Goal: Information Seeking & Learning: Learn about a topic

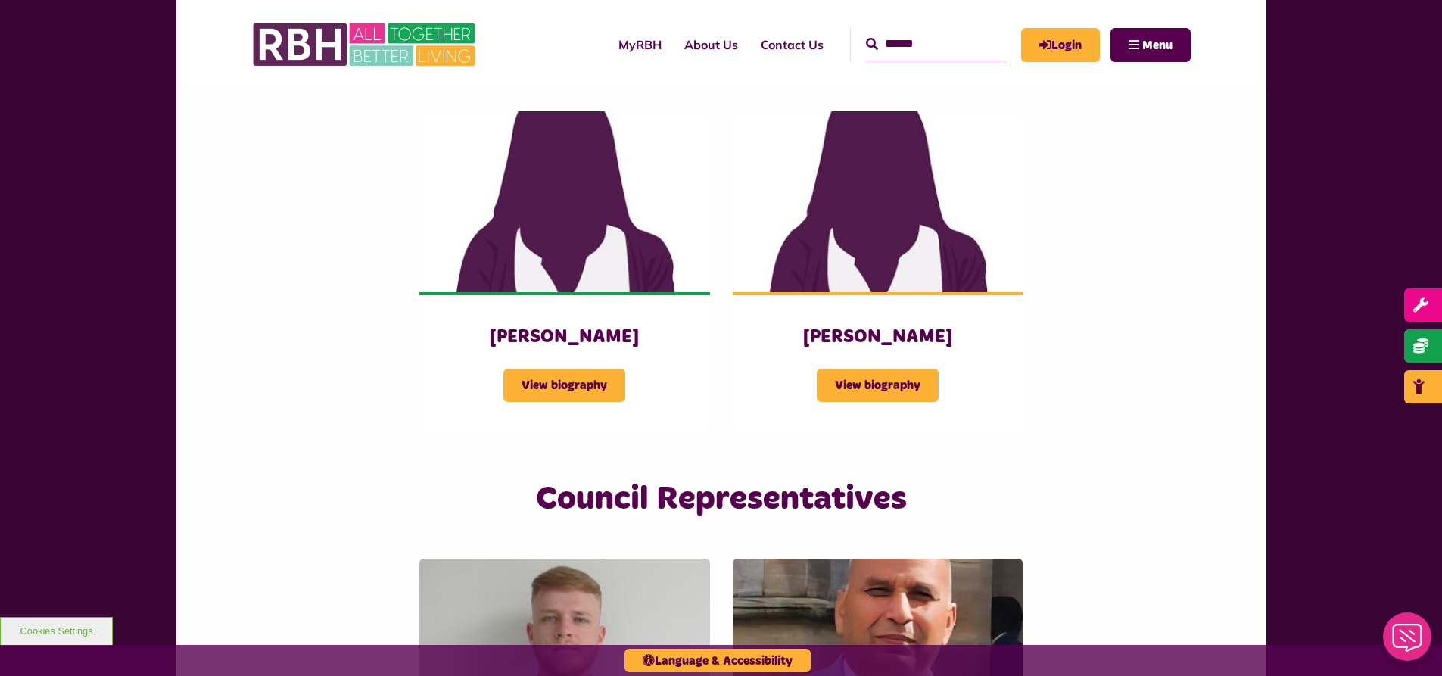
scroll to position [3666, 0]
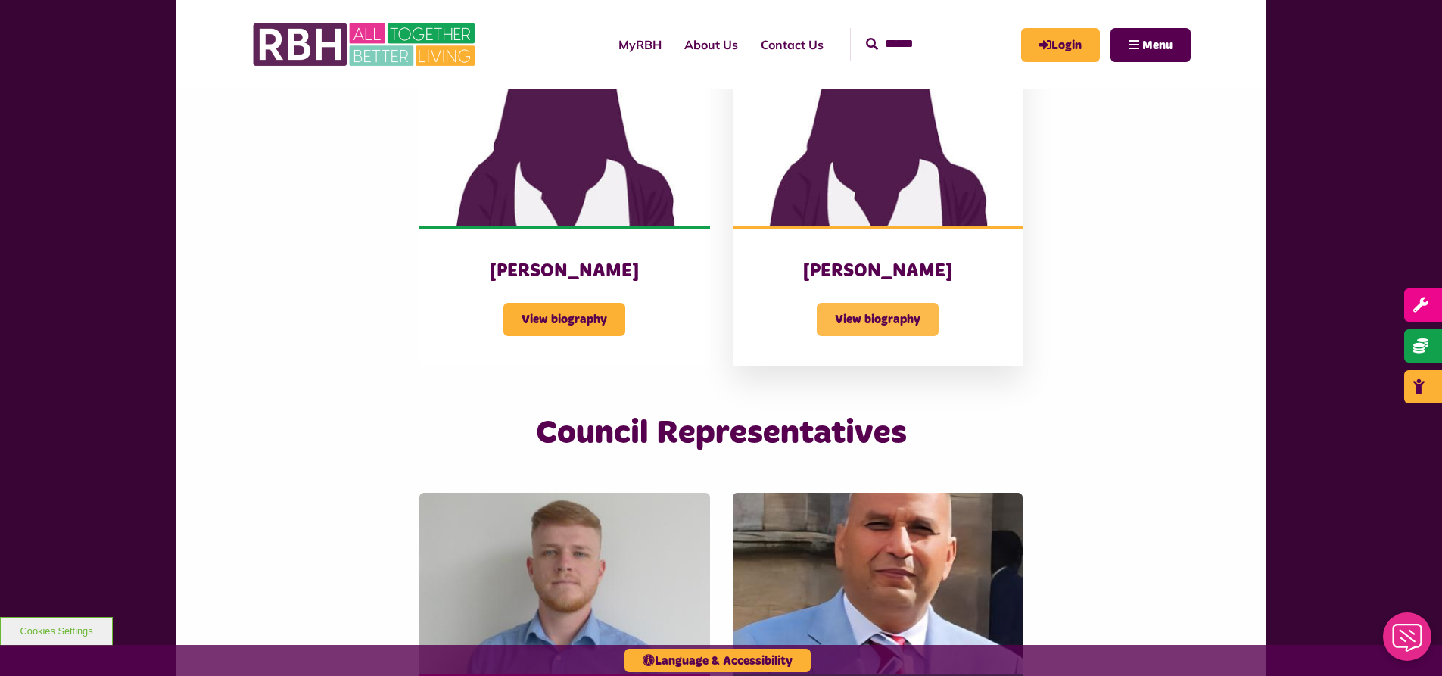
click at [920, 303] on span "View biography" at bounding box center [878, 319] width 122 height 33
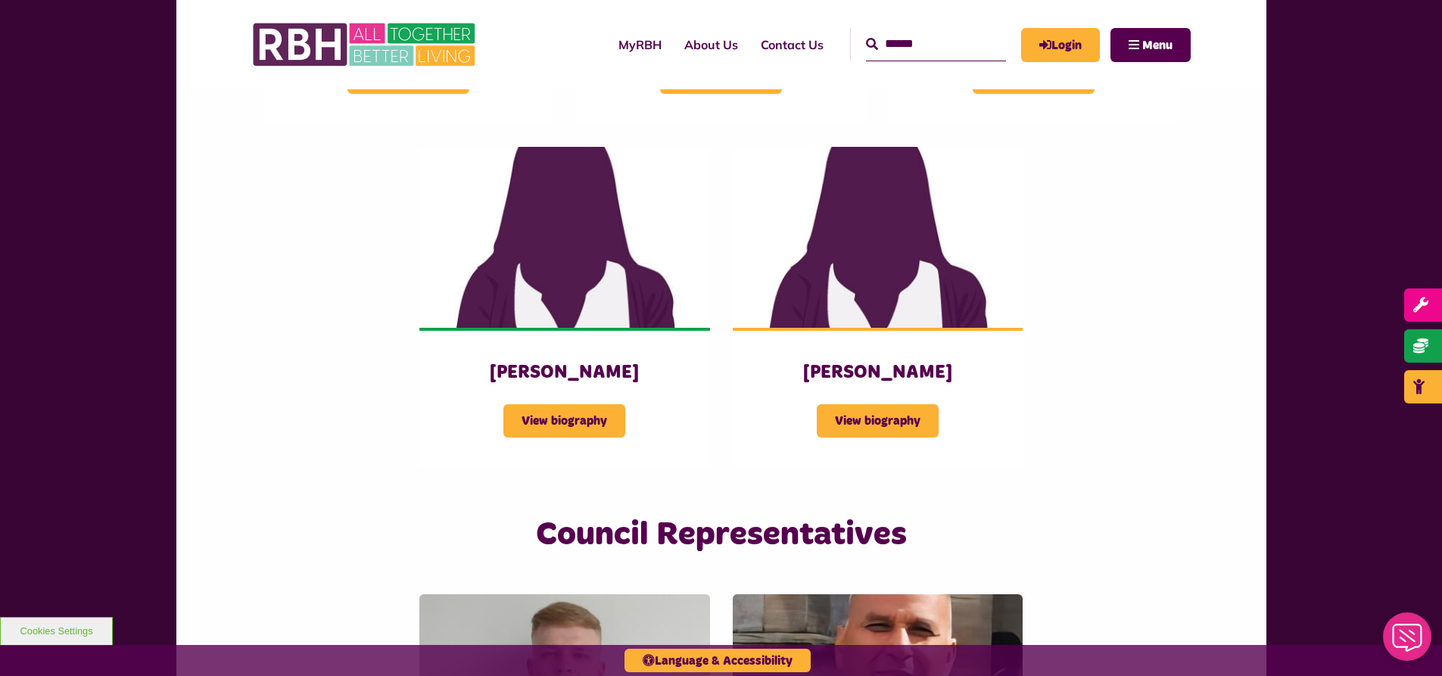
drag, startPoint x: 1441, startPoint y: 639, endPoint x: 2825, endPoint y: 1179, distance: 1485.4
click at [1441, 608] on html "Rochdale Boroughwide Housing Web Assistant Download Messages Close" at bounding box center [1408, 642] width 68 height 68
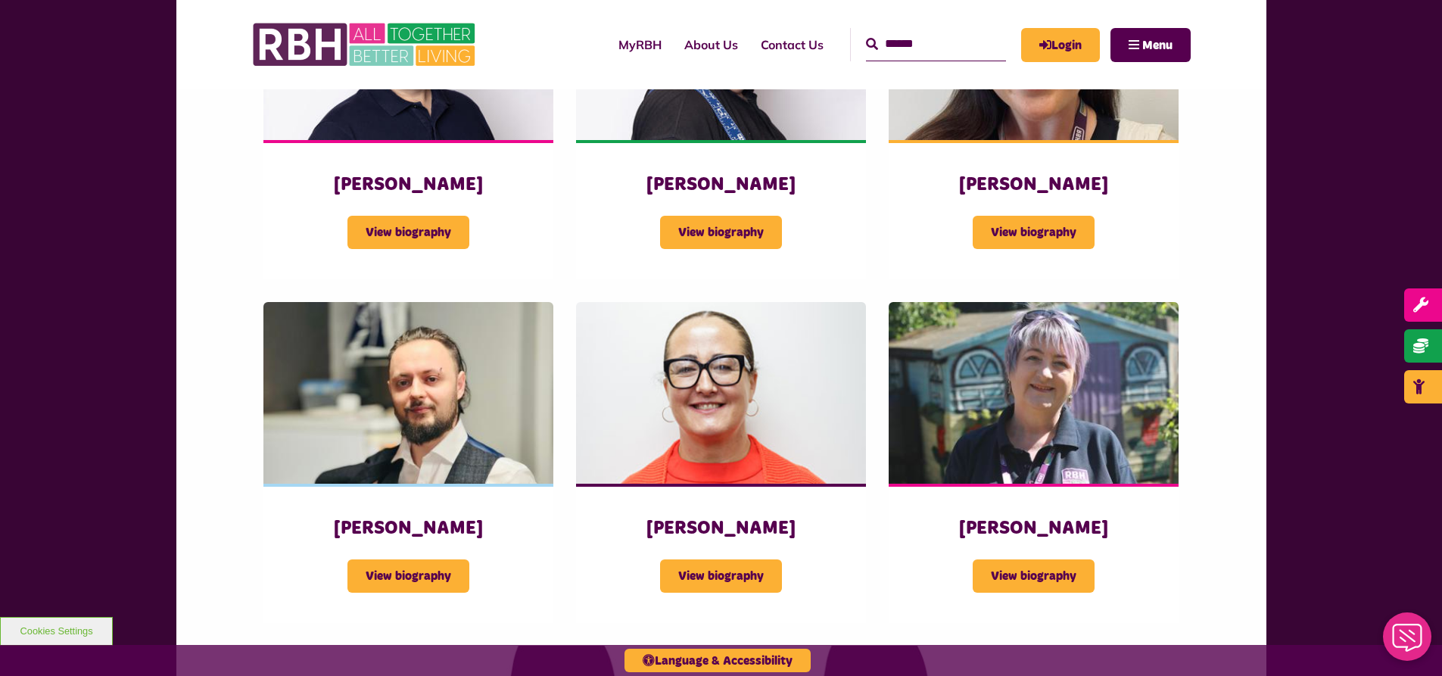
scroll to position [2900, 0]
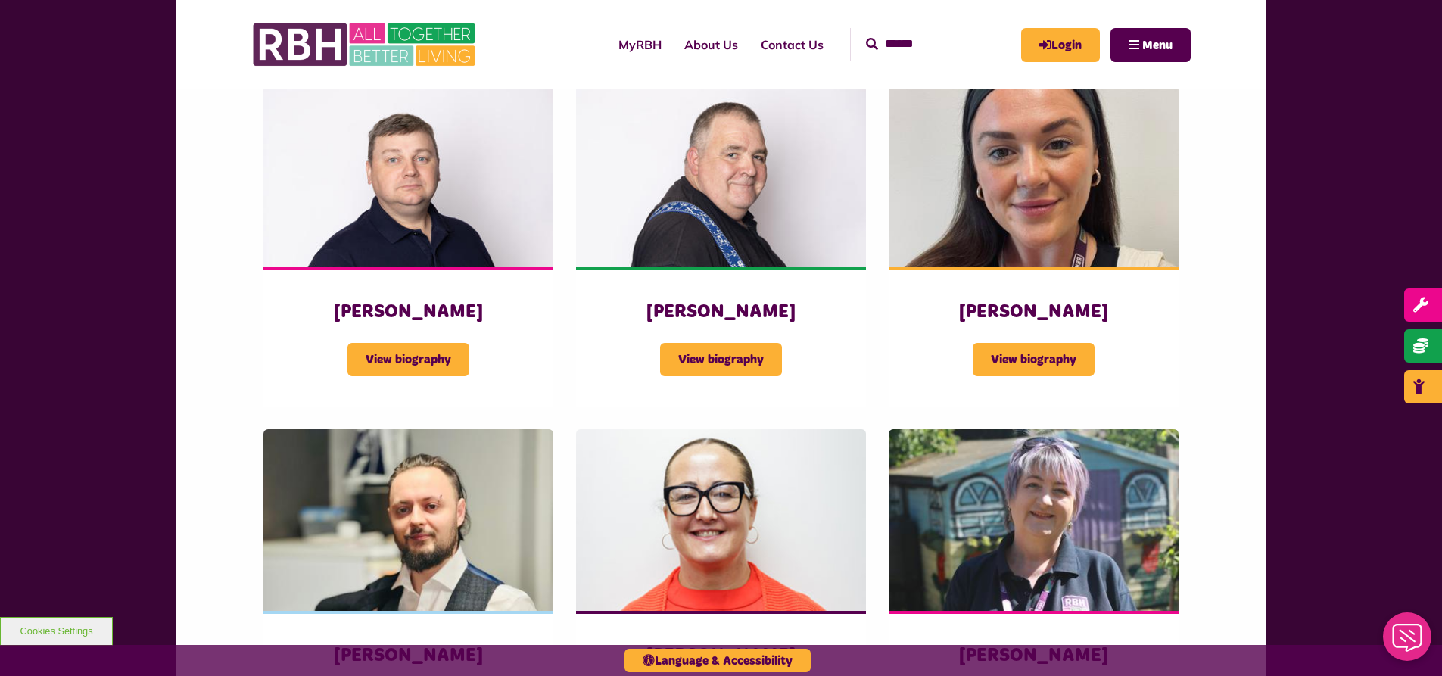
scroll to position [2929, 0]
